Goal: Task Accomplishment & Management: Use online tool/utility

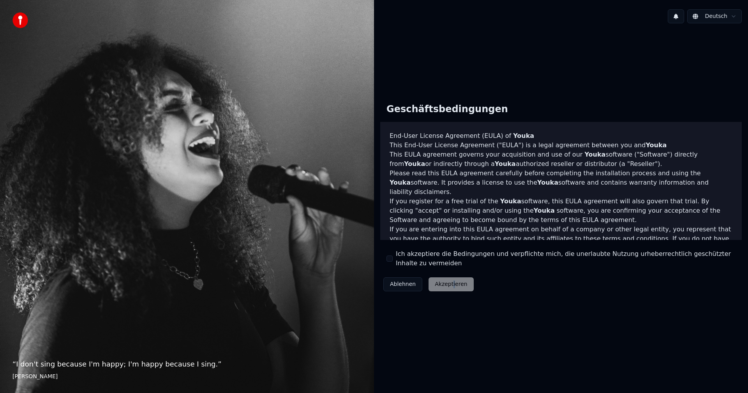
click at [450, 282] on div "Ablehnen Akzeptieren" at bounding box center [428, 284] width 97 height 20
click at [431, 281] on div "Ablehnen Akzeptieren" at bounding box center [428, 284] width 97 height 20
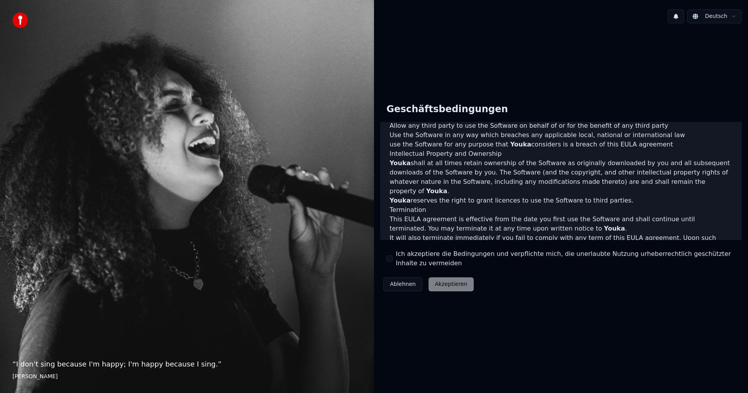
scroll to position [312, 0]
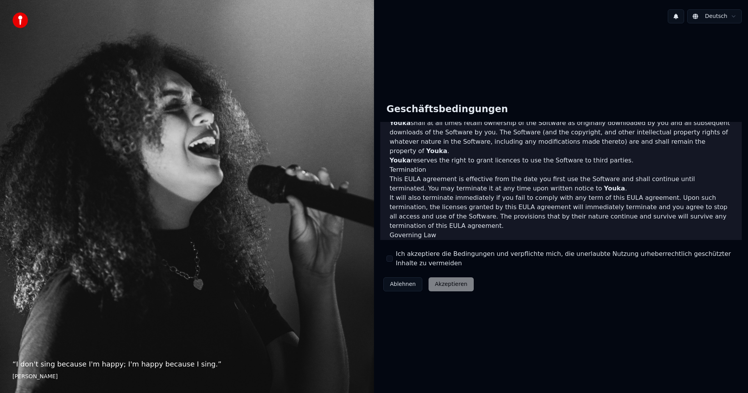
click at [444, 281] on div "Ablehnen Akzeptieren" at bounding box center [428, 284] width 97 height 20
click at [389, 259] on button "Ich akzeptiere die Bedingungen und verpflichte mich, die unerlaubte Nutzung urh…" at bounding box center [390, 259] width 6 height 6
click at [447, 283] on button "Akzeptieren" at bounding box center [451, 284] width 45 height 14
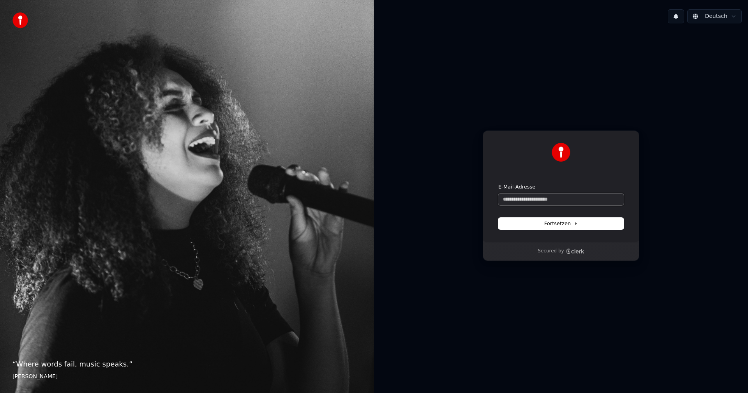
click at [504, 197] on input "E-Mail-Adresse" at bounding box center [560, 200] width 125 height 12
click at [566, 221] on span "Fortsetzen" at bounding box center [561, 223] width 34 height 7
type input "**********"
drag, startPoint x: 505, startPoint y: 196, endPoint x: 509, endPoint y: 200, distance: 5.5
click at [505, 197] on input "E-Mail-Adresse" at bounding box center [560, 200] width 125 height 12
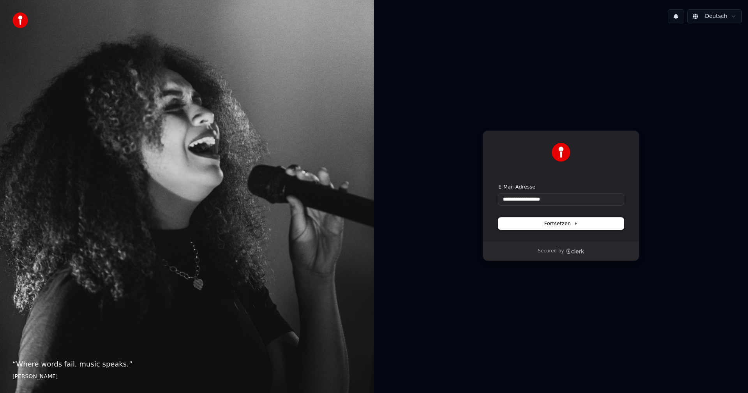
click at [574, 219] on button "Fortsetzen" at bounding box center [560, 224] width 125 height 12
click at [552, 222] on span "Fortsetzen" at bounding box center [561, 223] width 34 height 7
click at [553, 222] on div "Fortsetzen" at bounding box center [560, 224] width 125 height 12
click at [515, 222] on button "Fortsetzen" at bounding box center [560, 224] width 125 height 12
click at [554, 222] on span "Fortsetzen" at bounding box center [561, 223] width 34 height 7
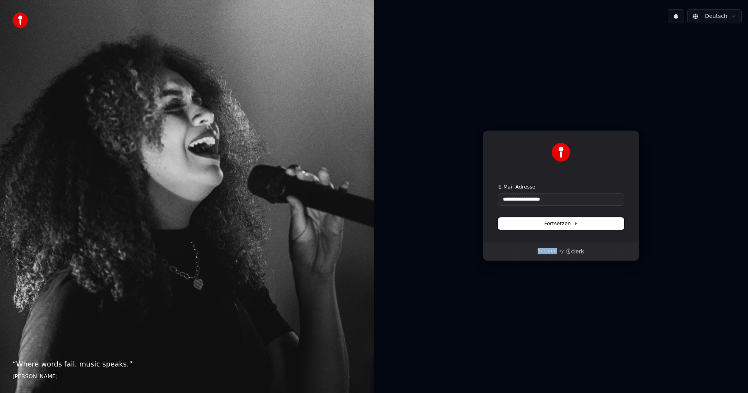
click at [538, 220] on button "Fortsetzen" at bounding box center [560, 224] width 125 height 12
click at [584, 222] on button "Fortsetzen" at bounding box center [560, 224] width 125 height 12
click at [576, 224] on icon at bounding box center [576, 224] width 4 height 4
click at [565, 221] on span "Fortsetzen" at bounding box center [561, 223] width 34 height 7
click at [564, 221] on span "Fortsetzen" at bounding box center [561, 223] width 34 height 7
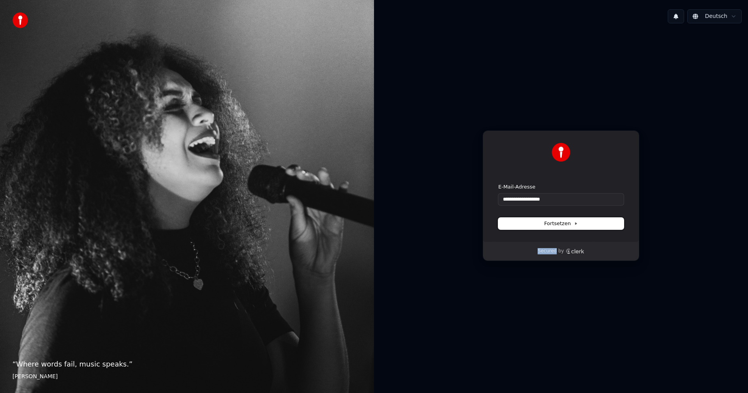
click at [564, 221] on span "Fortsetzen" at bounding box center [561, 223] width 34 height 7
type input "**********"
click at [529, 198] on div "**********" at bounding box center [560, 195] width 125 height 22
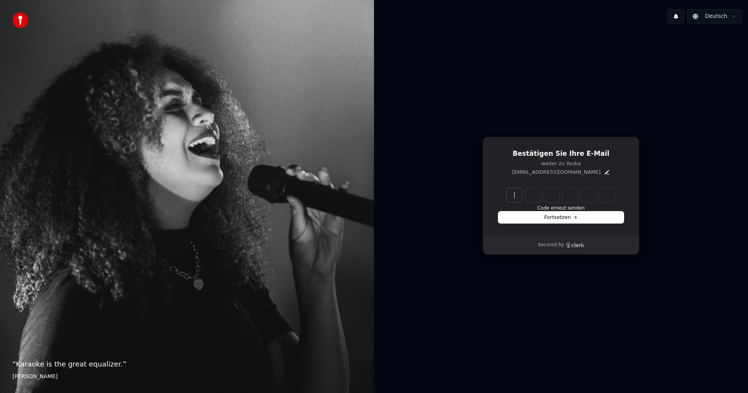
drag, startPoint x: 514, startPoint y: 194, endPoint x: 520, endPoint y: 195, distance: 6.4
click at [515, 194] on input "Enter verification code" at bounding box center [569, 195] width 125 height 14
type input "******"
click at [558, 215] on div "Fortsetzen" at bounding box center [560, 218] width 125 height 12
click at [547, 215] on div "Fortsetzen" at bounding box center [560, 218] width 125 height 12
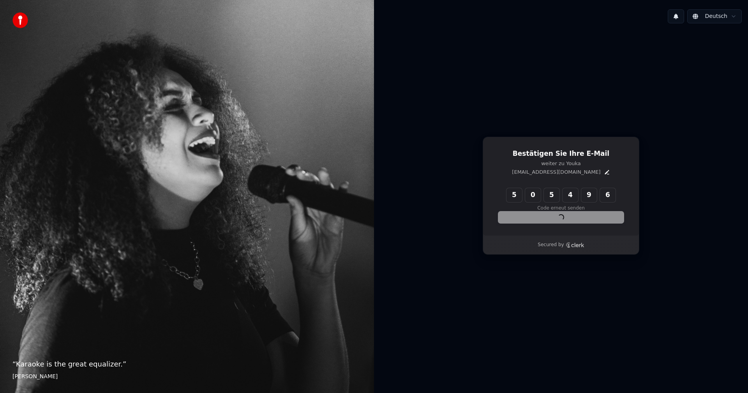
click at [548, 216] on div "Fortsetzen" at bounding box center [560, 218] width 125 height 12
click at [545, 212] on div "5 0 5 4 9 6 ****** Code erneut senden Fortsetzen" at bounding box center [560, 205] width 125 height 35
click at [604, 170] on icon "Edit" at bounding box center [607, 172] width 6 height 6
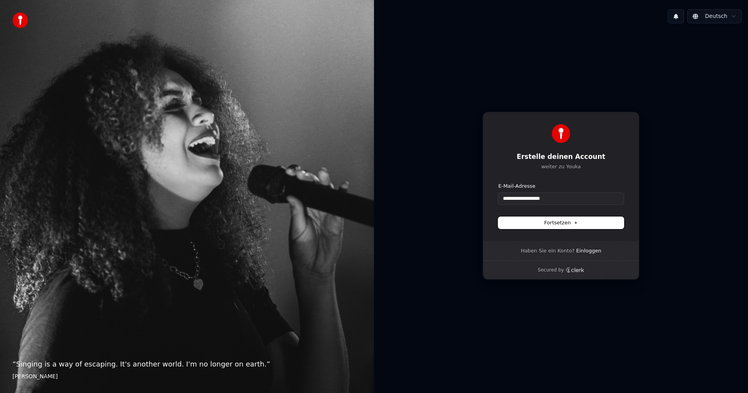
click at [563, 222] on span "Fortsetzen" at bounding box center [561, 222] width 34 height 7
type input "**********"
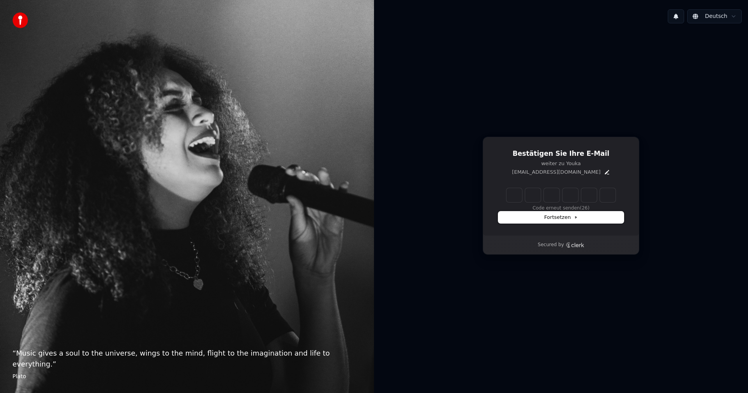
click at [574, 214] on span "Fortsetzen" at bounding box center [561, 217] width 34 height 7
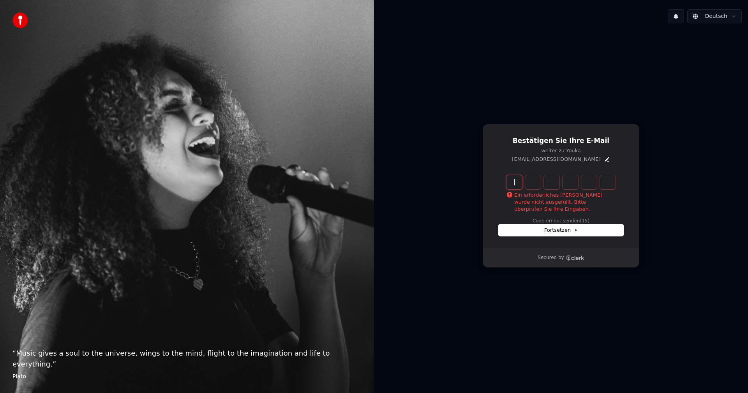
drag, startPoint x: 514, startPoint y: 181, endPoint x: 524, endPoint y: 185, distance: 11.9
click at [515, 182] on input "Enter verification code" at bounding box center [569, 182] width 125 height 14
type input "******"
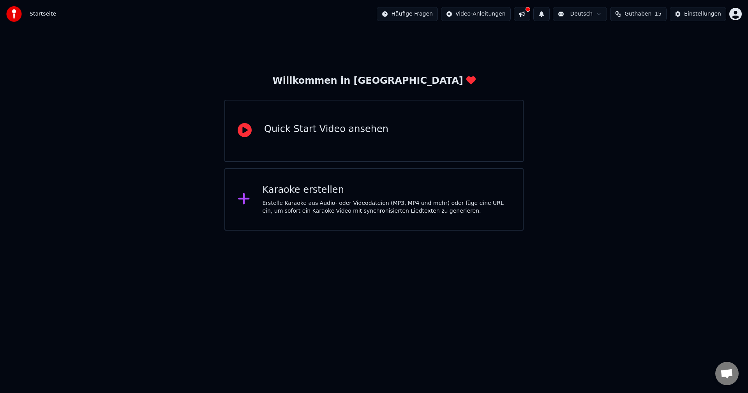
click at [247, 198] on icon at bounding box center [244, 199] width 12 height 14
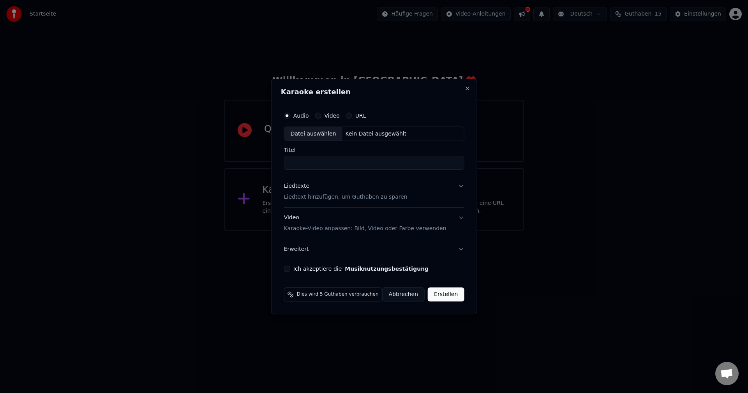
click at [306, 132] on div "Datei auswählen" at bounding box center [313, 134] width 58 height 14
type input "**********"
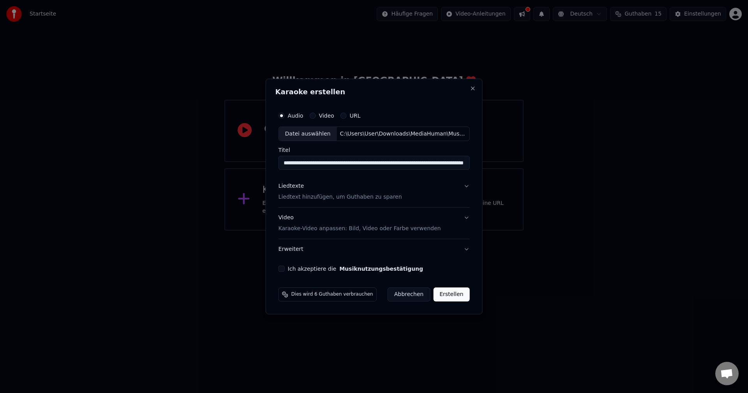
click at [300, 198] on p "Liedtext hinzufügen, um Guthaben zu sparen" at bounding box center [341, 198] width 124 height 8
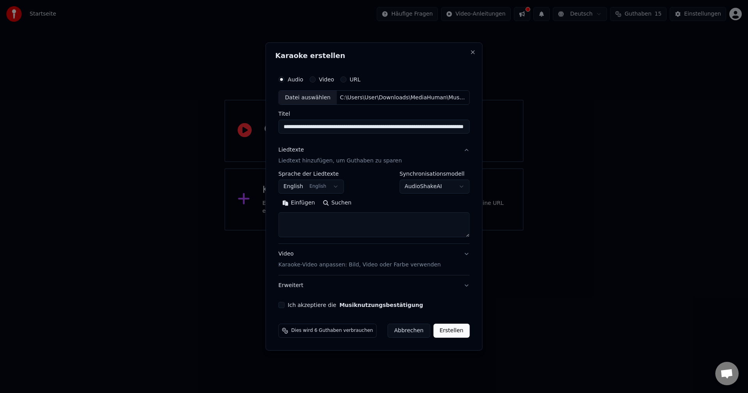
click at [300, 201] on button "Einfügen" at bounding box center [299, 203] width 41 height 12
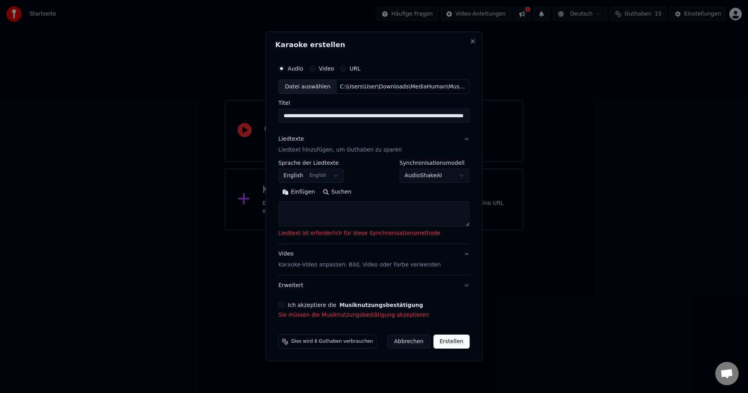
click at [329, 302] on label "Ich akzeptiere die Musiknutzungsbestätigung" at bounding box center [355, 304] width 135 height 5
click at [285, 302] on button "Ich akzeptiere die Musiknutzungsbestätigung" at bounding box center [282, 305] width 6 height 6
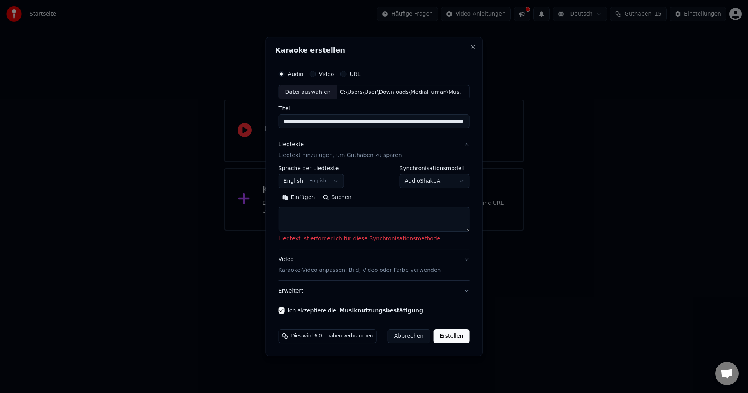
click at [448, 332] on button "Erstellen" at bounding box center [451, 336] width 36 height 14
click at [357, 73] on label "URL" at bounding box center [355, 73] width 11 height 5
click at [347, 73] on button "URL" at bounding box center [344, 74] width 6 height 6
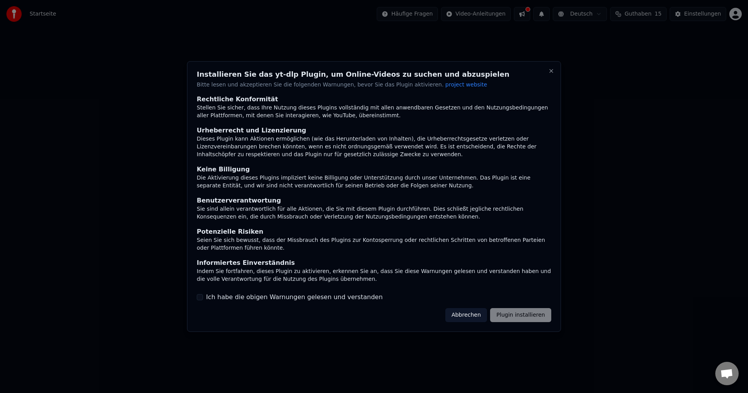
click at [508, 314] on div "Abbrechen Plugin installieren" at bounding box center [498, 315] width 106 height 14
click at [471, 314] on button "Abbrechen" at bounding box center [466, 315] width 42 height 14
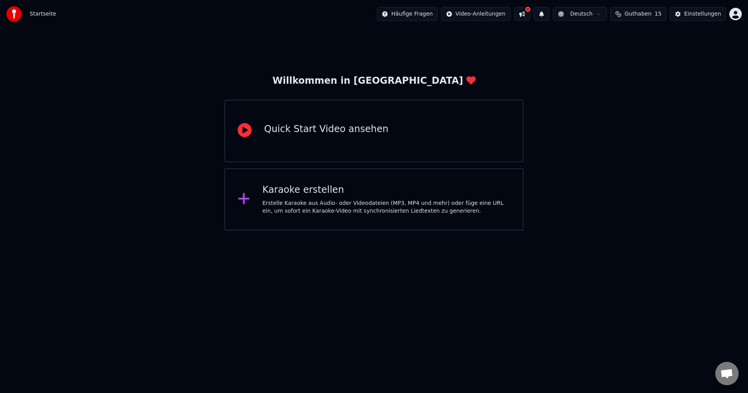
click at [283, 205] on div "Erstelle Karaoke aus Audio- oder Videodateien (MP3, MP4 und mehr) oder füge ein…" at bounding box center [387, 207] width 248 height 16
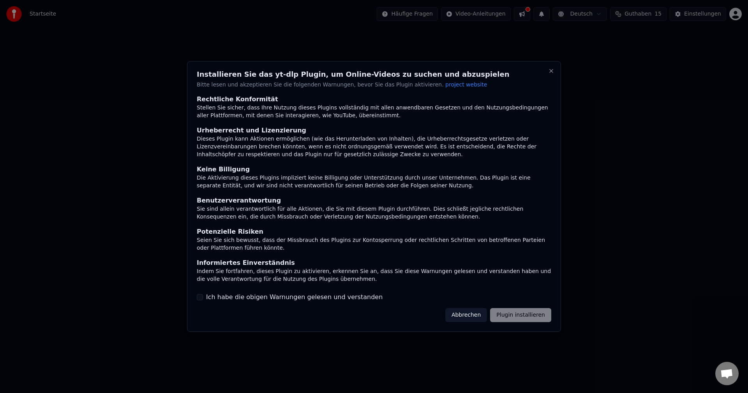
click at [470, 315] on button "Abbrechen" at bounding box center [466, 315] width 42 height 14
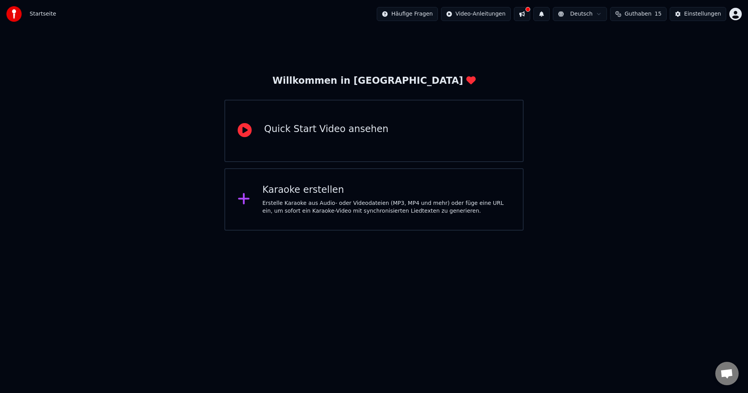
click at [272, 127] on div "Quick Start Video ansehen" at bounding box center [326, 129] width 124 height 12
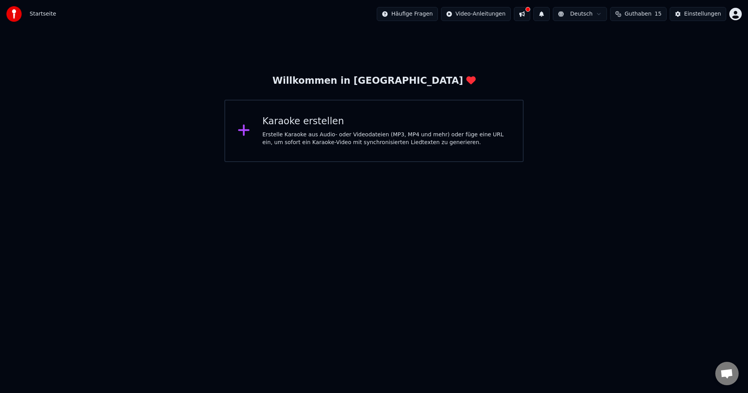
click at [313, 125] on div "Karaoke erstellen" at bounding box center [387, 121] width 248 height 12
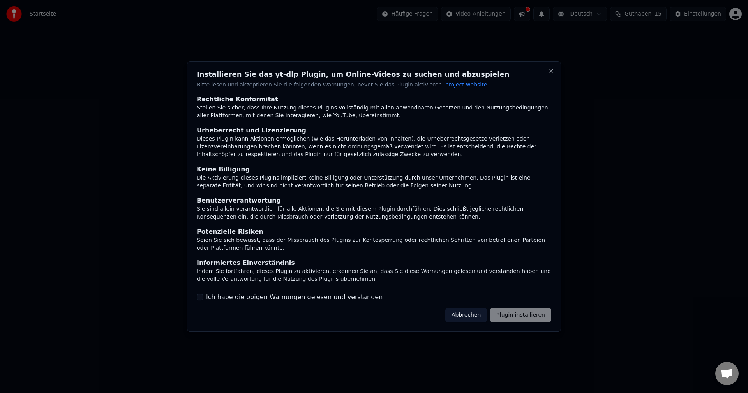
click at [520, 314] on div "Abbrechen Plugin installieren" at bounding box center [498, 315] width 106 height 14
click at [478, 313] on button "Abbrechen" at bounding box center [466, 315] width 42 height 14
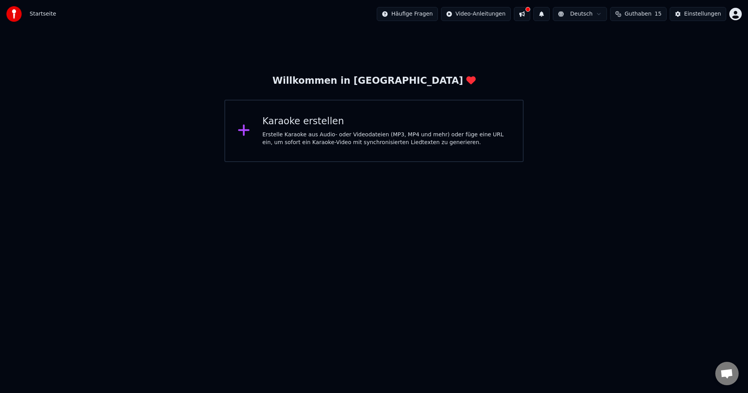
click at [325, 141] on div "Erstelle Karaoke aus Audio- oder Videodateien (MP3, MP4 und mehr) oder füge ein…" at bounding box center [387, 139] width 248 height 16
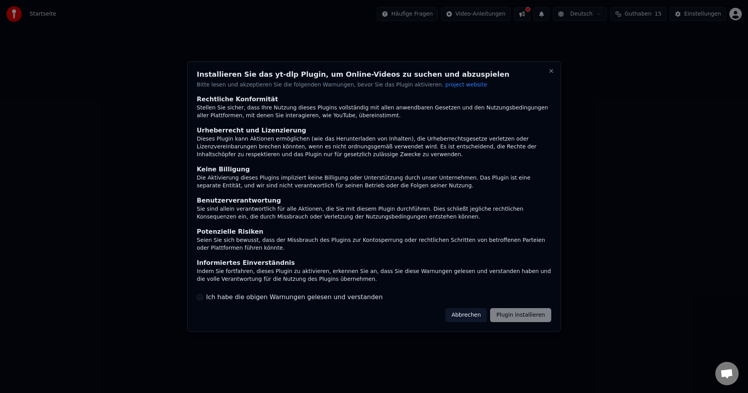
click at [472, 313] on button "Abbrechen" at bounding box center [466, 315] width 42 height 14
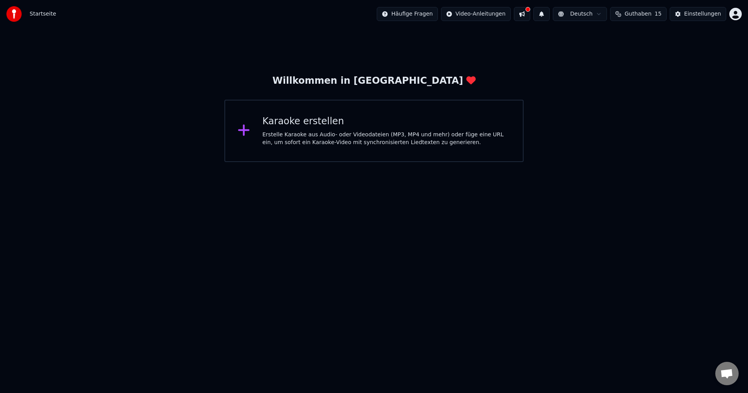
click at [646, 14] on span "Guthaben" at bounding box center [638, 14] width 27 height 8
click at [646, 15] on span "Guthaben" at bounding box center [638, 14] width 27 height 8
click at [696, 11] on div "Einstellungen" at bounding box center [702, 14] width 37 height 8
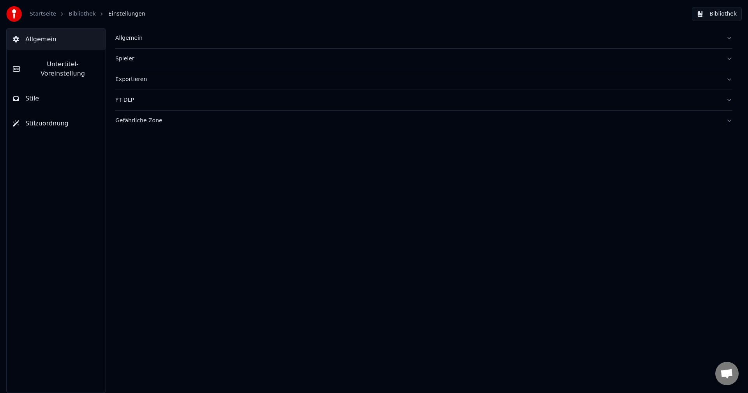
click at [122, 79] on div "Exportieren" at bounding box center [417, 80] width 605 height 8
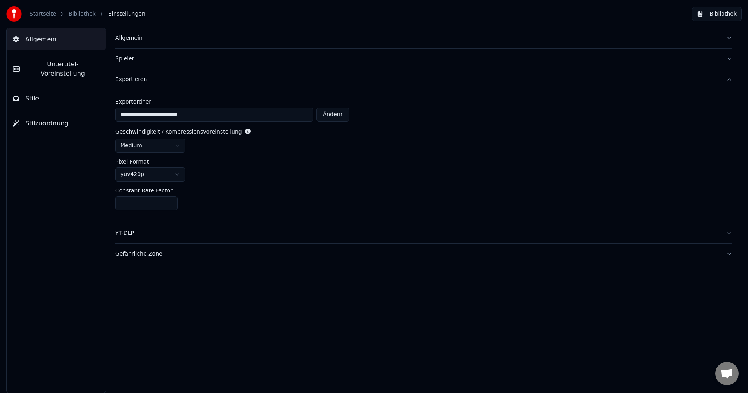
click at [44, 35] on span "Allgemein" at bounding box center [40, 39] width 31 height 9
